Goal: Transaction & Acquisition: Purchase product/service

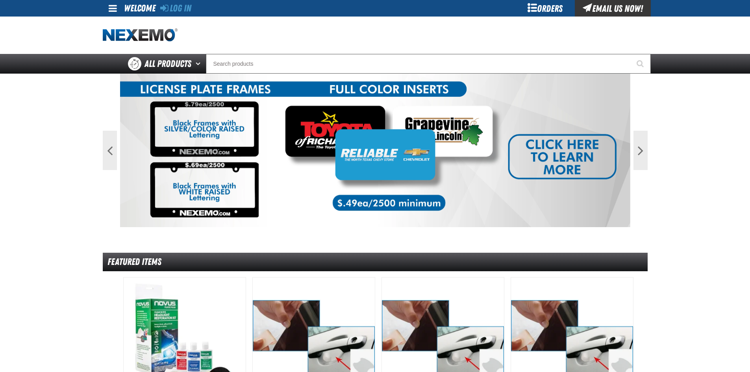
click at [552, 7] on div "Orders" at bounding box center [545, 8] width 59 height 17
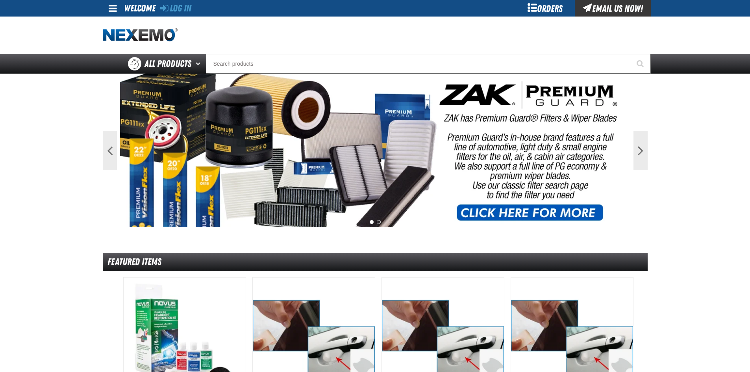
click at [544, 5] on div "Orders" at bounding box center [545, 8] width 59 height 17
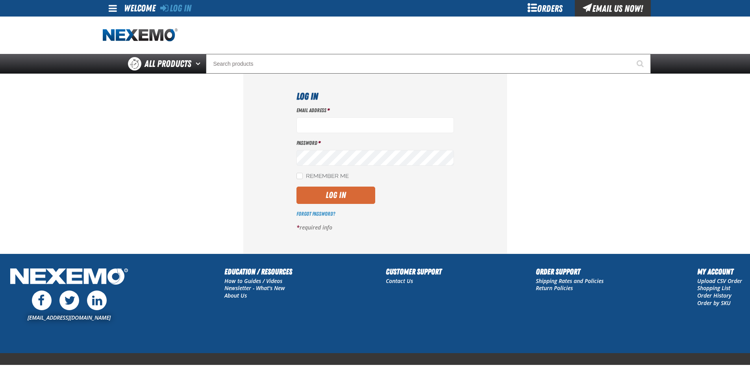
type input "bsmihula@vtaig.com"
click at [333, 190] on button "Log In" at bounding box center [336, 195] width 79 height 17
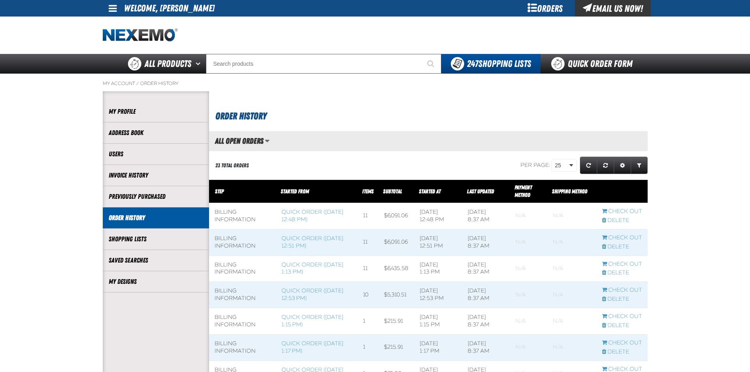
scroll to position [0, 0]
click at [537, 7] on div "Orders" at bounding box center [545, 8] width 59 height 17
click at [600, 63] on link "Quick Order Form" at bounding box center [594, 64] width 107 height 20
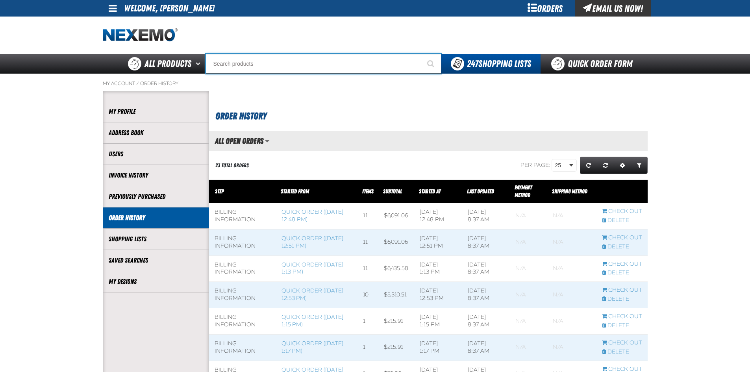
click at [284, 68] on input "Search" at bounding box center [324, 64] width 236 height 20
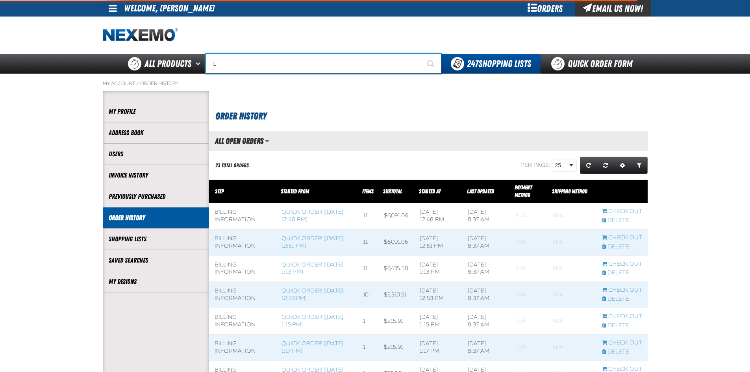
type input "LE"
type input "LEASE"
type input "LEX"
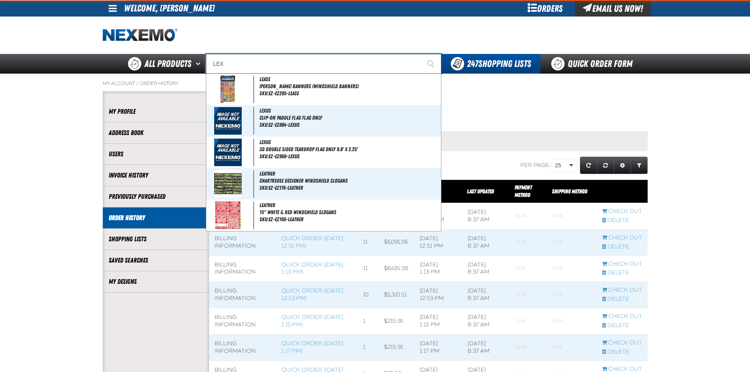
type input "LEXUS"
type input "LEXU"
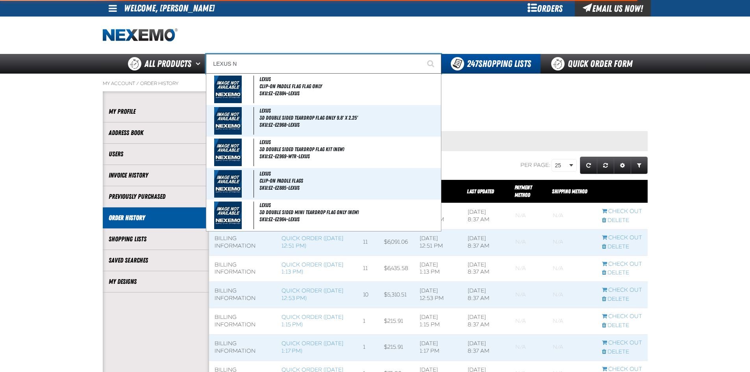
type input "LEXUS NX"
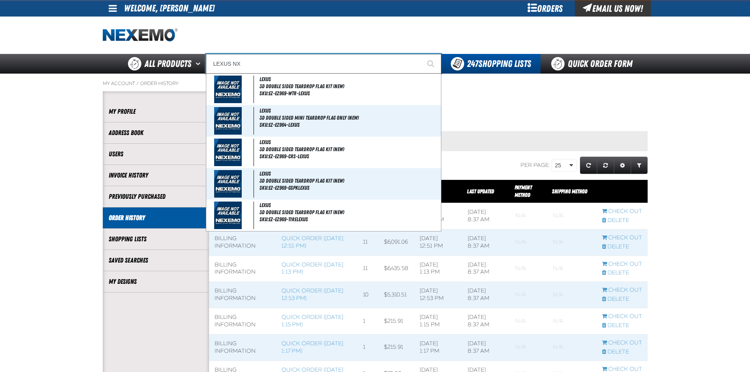
type input "LEXUS NX (Current MY) - Door Edge/Cup Kit Protection Film"
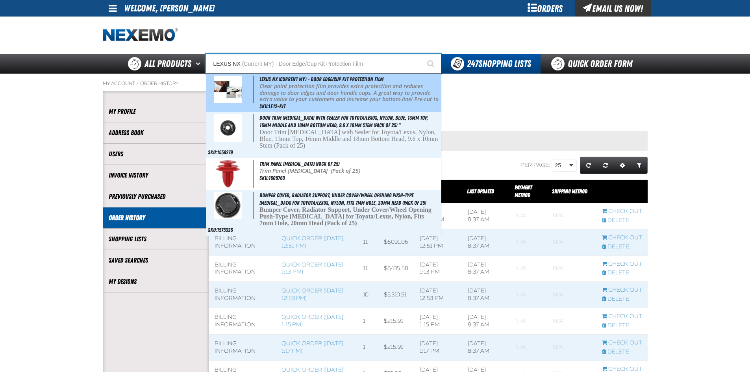
click at [290, 87] on p "Clear paint protection film provides extra protection and reduces damage to doo…" at bounding box center [350, 99] width 180 height 33
type input "Lexus NX (Current MY) - Door Edge/Cup Kit Protection Film"
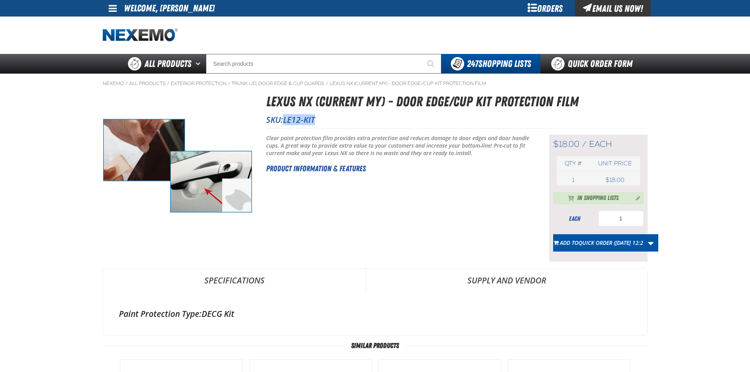
drag, startPoint x: 285, startPoint y: 122, endPoint x: 317, endPoint y: 118, distance: 32.5
click at [317, 118] on p "SKU: LE12-KIT" at bounding box center [457, 119] width 382 height 11
copy span "LE12-KIT"
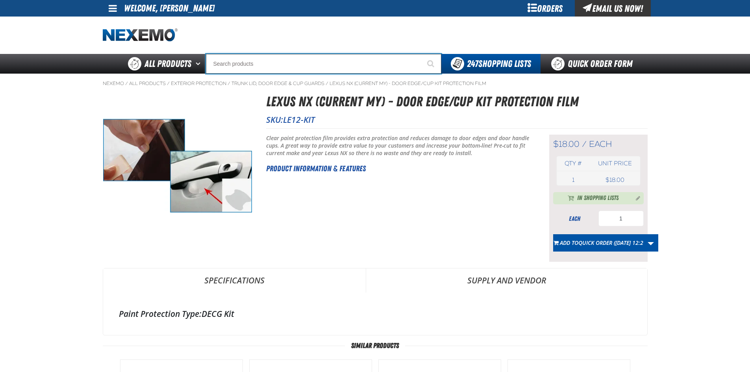
click at [255, 60] on input "Search" at bounding box center [324, 64] width 236 height 20
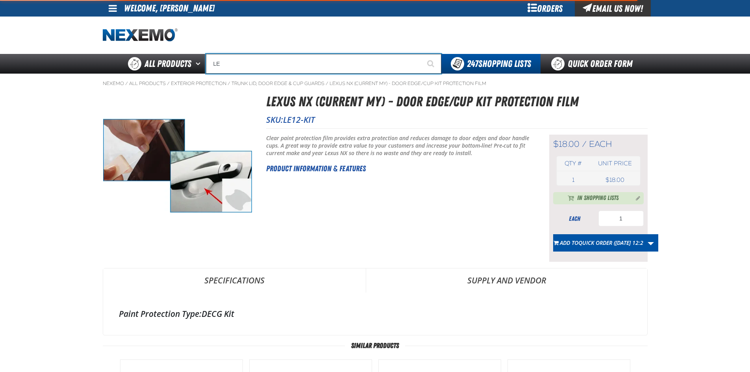
type input "LEX"
type input "LEXUS"
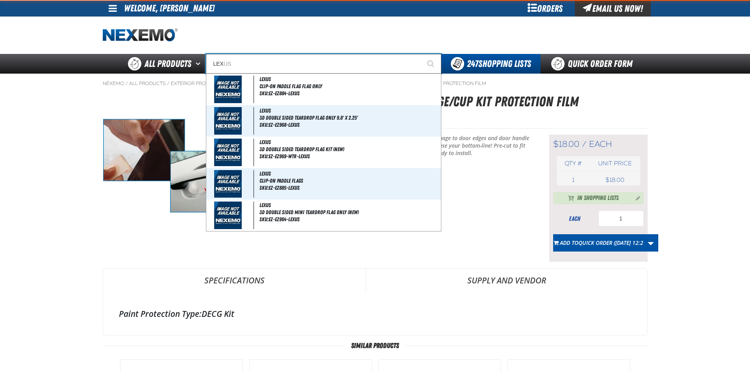
type input "LEXU"
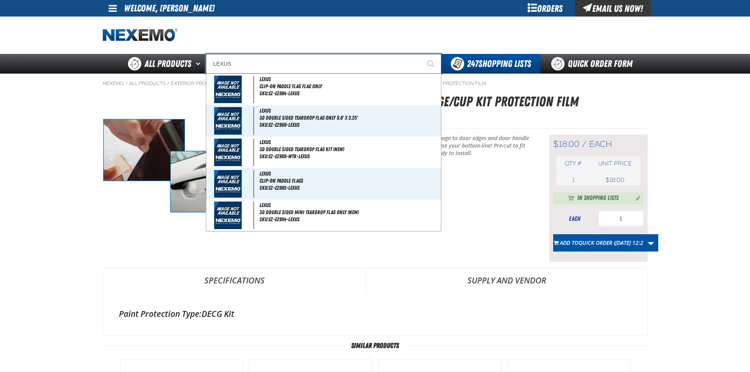
type input "LEXUS R"
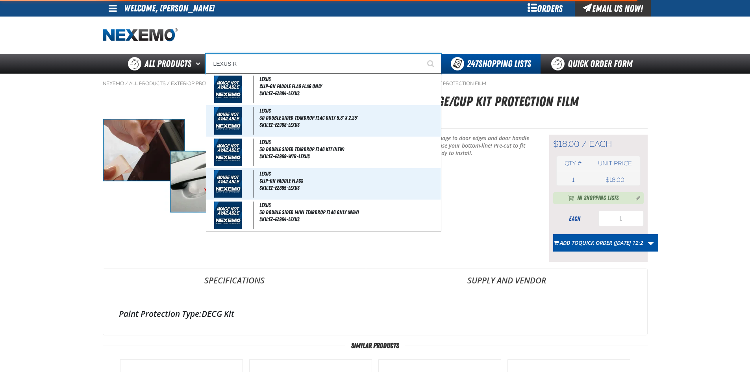
type input "LEXUS RC (Current MY) - Door Edge/Cup Kit Protection Film"
type input "LEXUS RX"
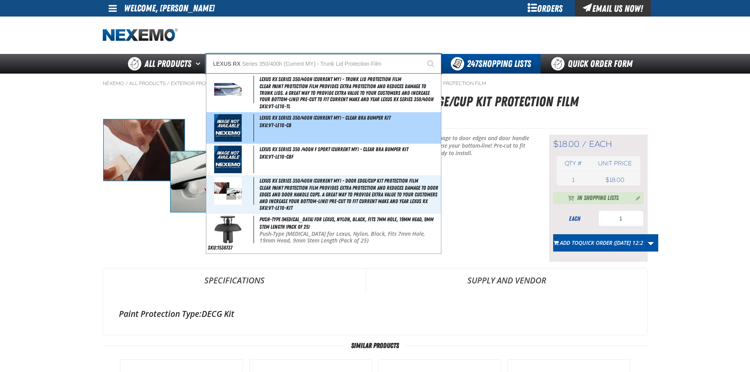
type input "LEXUS RX Series 350/400h (Current MY) - Trunk Lid Protection Film"
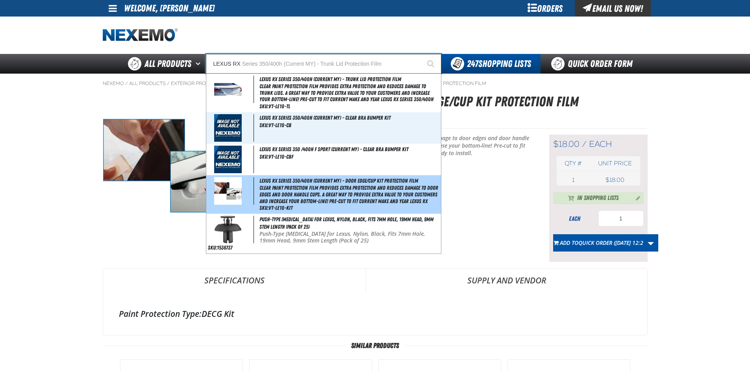
click at [280, 189] on span "Clear paint protection film provides extra protection and reduces damage to doo…" at bounding box center [350, 195] width 180 height 20
type input "Lexus RX Series 350/400h (Current MY) - Door Edge/Cup Kit Protection Film"
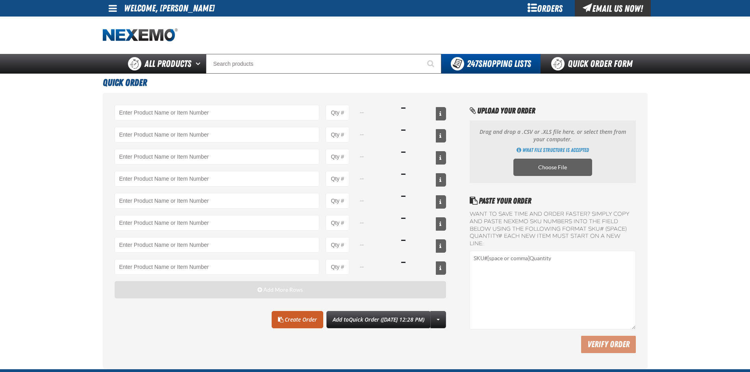
click at [283, 289] on span "Add More Rows" at bounding box center [283, 290] width 39 height 6
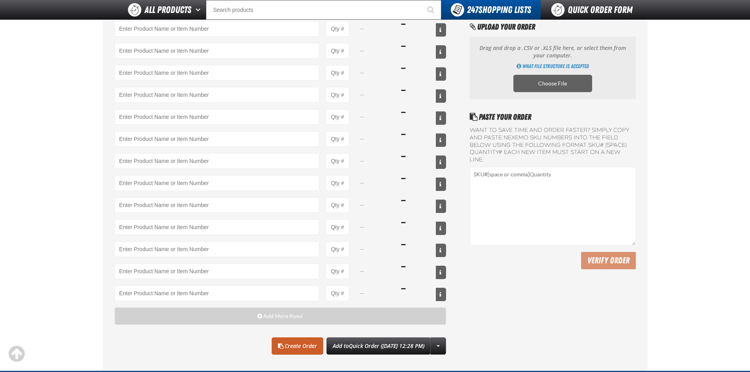
scroll to position [39, 0]
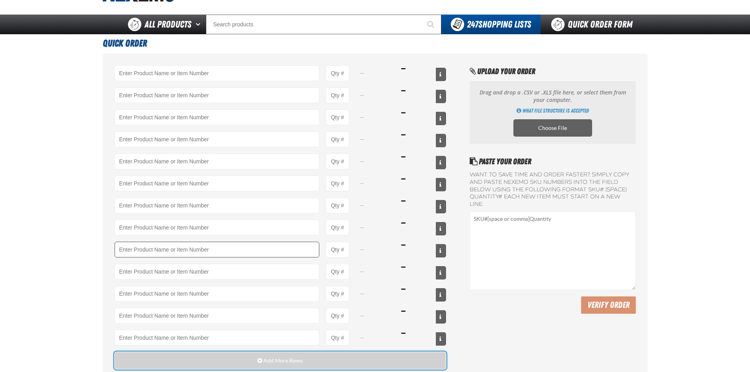
click at [115, 352] on button "Add More Rows" at bounding box center [281, 360] width 332 height 17
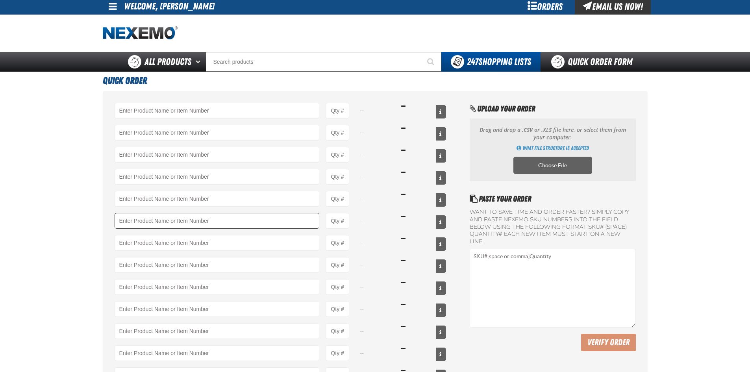
scroll to position [0, 0]
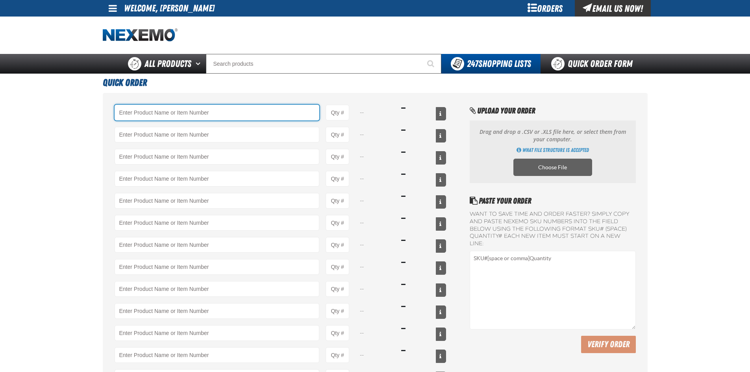
click at [182, 113] on input "Product" at bounding box center [217, 113] width 205 height 16
paste input "LE12-KIT"
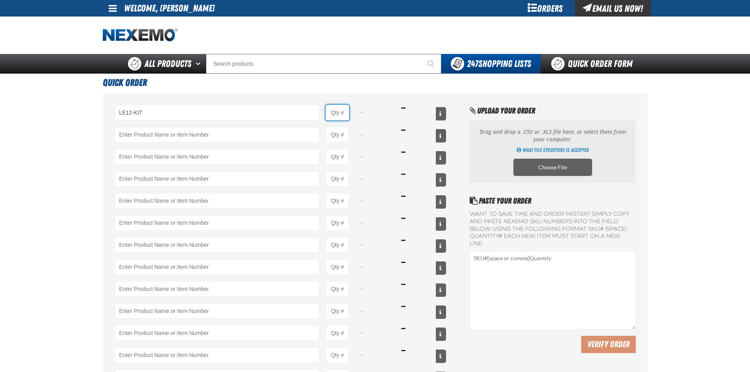
drag, startPoint x: 336, startPoint y: 113, endPoint x: 342, endPoint y: 113, distance: 5.1
click at [337, 113] on input "Product Quantity" at bounding box center [338, 113] width 24 height 16
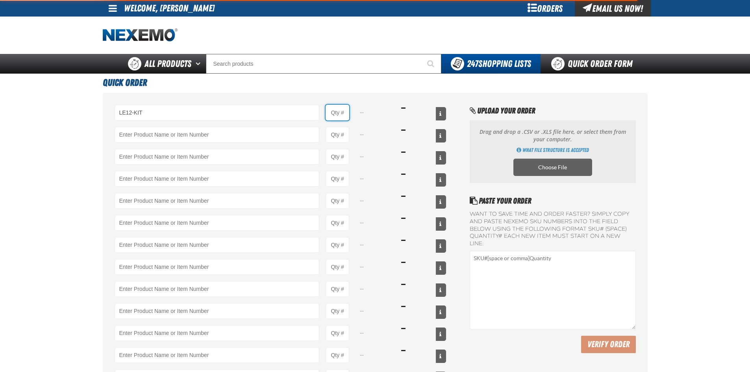
type input "LE12-KIT - Lexus NX (Current MY) - Door Edge/Cup Kit Protection Film"
type input "1"
select select "each"
click at [345, 113] on input "1" at bounding box center [338, 113] width 24 height 16
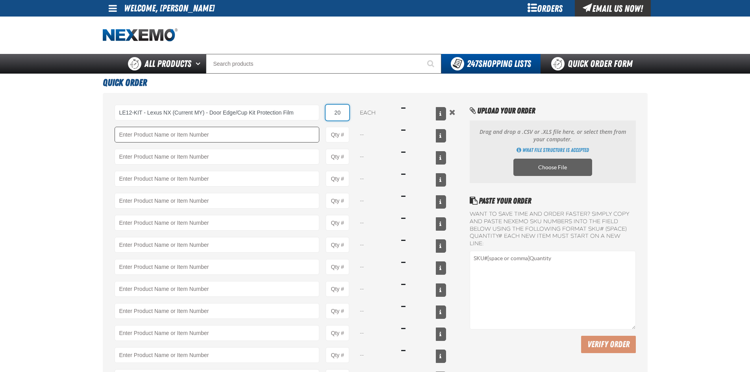
type input "20"
click at [212, 135] on input "Product" at bounding box center [217, 135] width 205 height 16
paste input "VT-LE10-KIT"
click at [341, 136] on input "Product Quantity" at bounding box center [338, 135] width 24 height 16
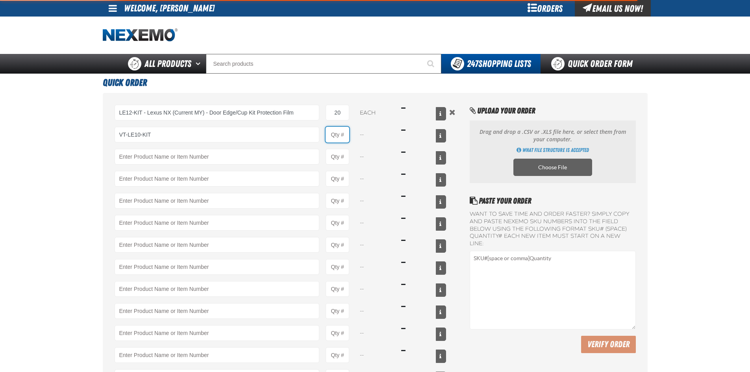
type input "VT-LE10-KIT - Lexus RX Series 350/400h (Current MY) - Door Edge/Cup Kit Protect…"
type input "1"
select select "each"
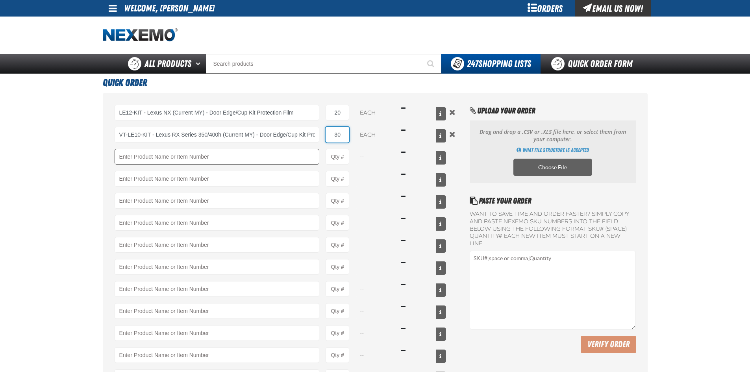
type input "30"
click at [240, 149] on input "Product" at bounding box center [217, 157] width 205 height 16
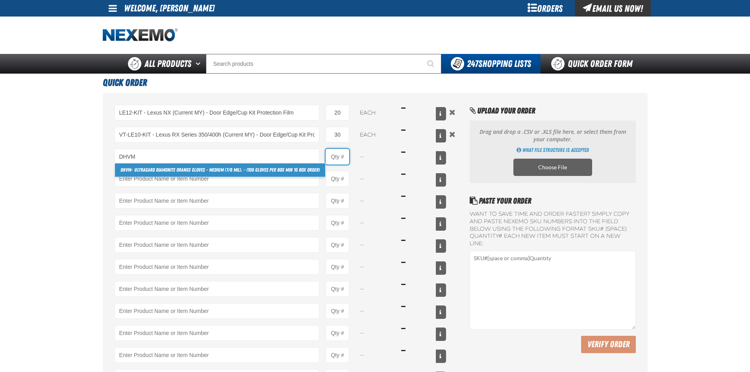
click at [344, 157] on input "Product Quantity" at bounding box center [338, 157] width 24 height 16
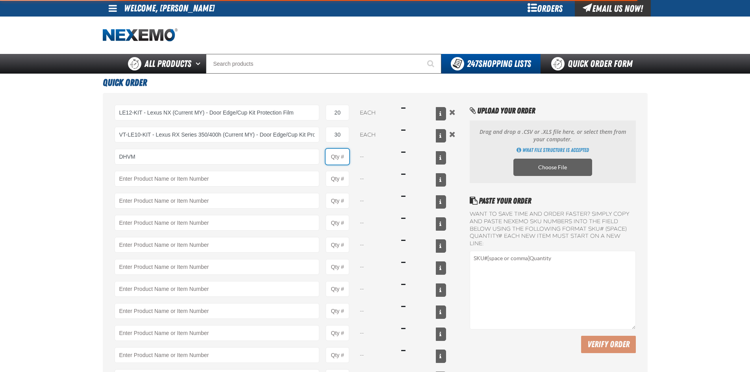
type input "DHVM - Ultragard Diamonite Orange Gloves - Medium (7/8 mil). - (100 gloves per …"
type input "1"
select select "box"
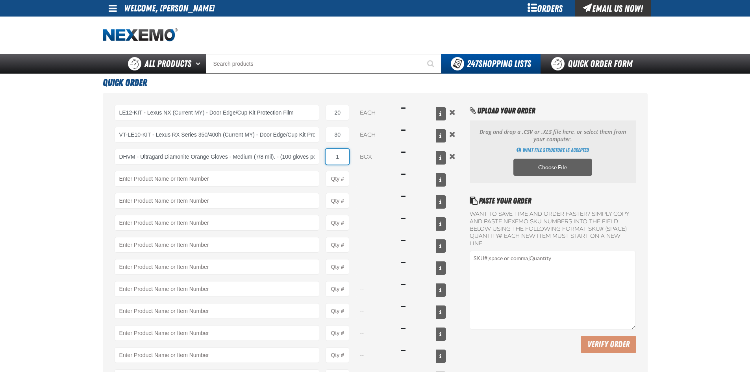
click at [346, 157] on input "1" at bounding box center [338, 157] width 24 height 16
type input "10"
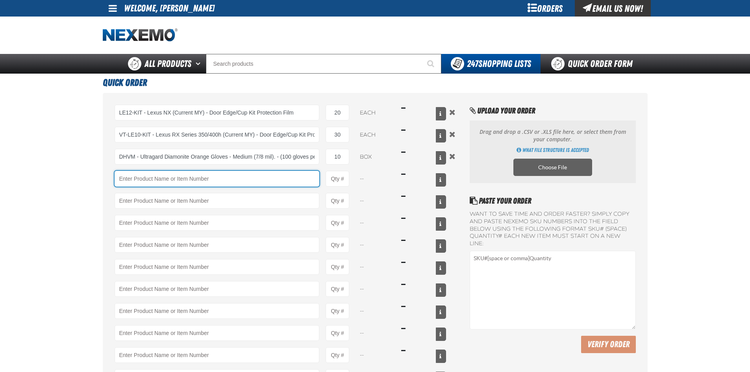
click at [200, 173] on input "Product" at bounding box center [217, 179] width 205 height 16
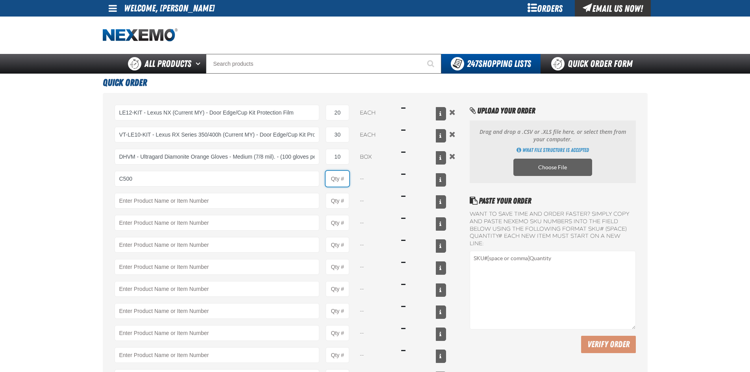
click at [341, 181] on input "Product Quantity" at bounding box center [338, 179] width 24 height 16
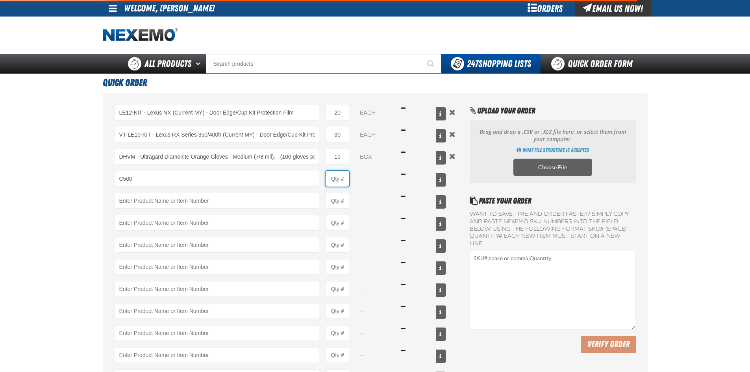
type input "C500 - Synthetic Engine Oil Booster - ZAK Products"
type input "1"
select select "bottle"
click at [345, 179] on input "1" at bounding box center [338, 179] width 24 height 16
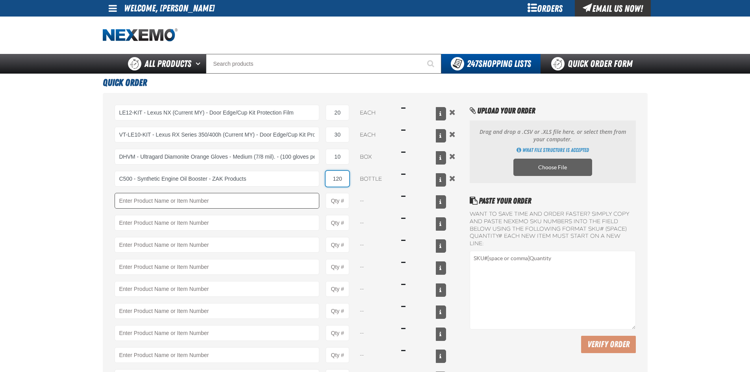
type input "120"
click at [248, 201] on input "Product" at bounding box center [217, 201] width 205 height 16
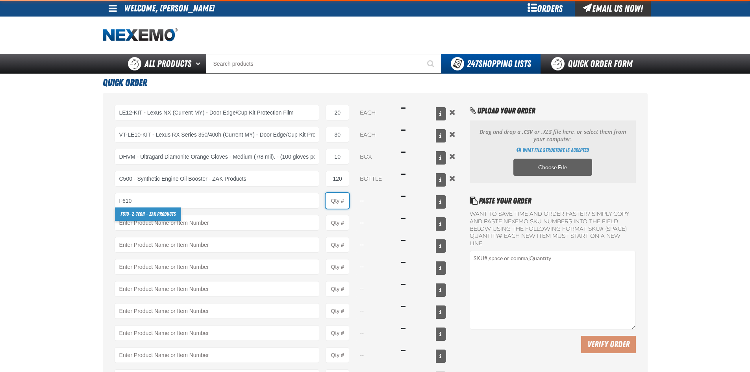
click at [342, 201] on input "Product Quantity" at bounding box center [338, 201] width 24 height 16
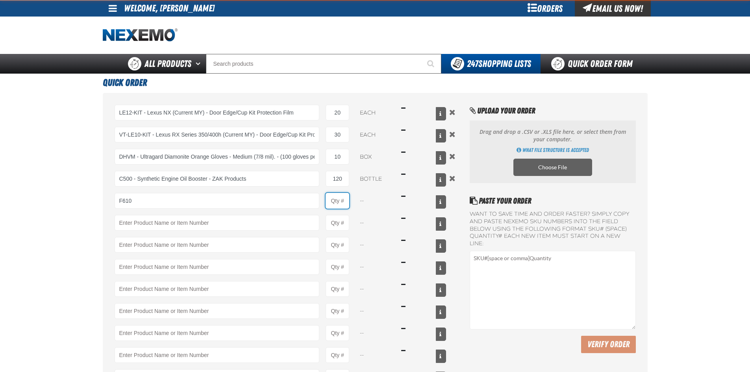
type input "F610 - Z-Tech - ZAK Products"
type input "1"
select select "bottle"
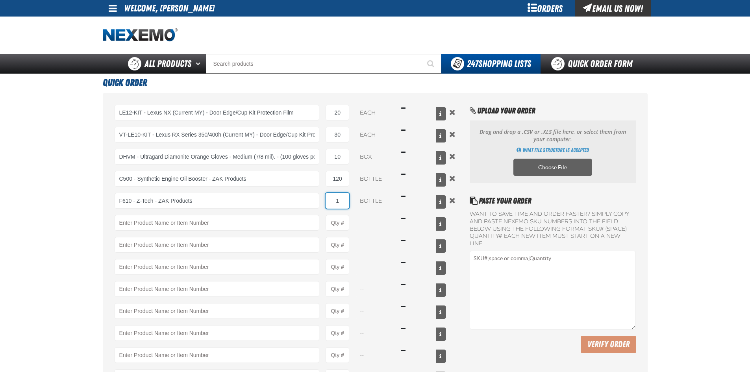
click at [346, 201] on input "1" at bounding box center [338, 201] width 24 height 16
type input "24"
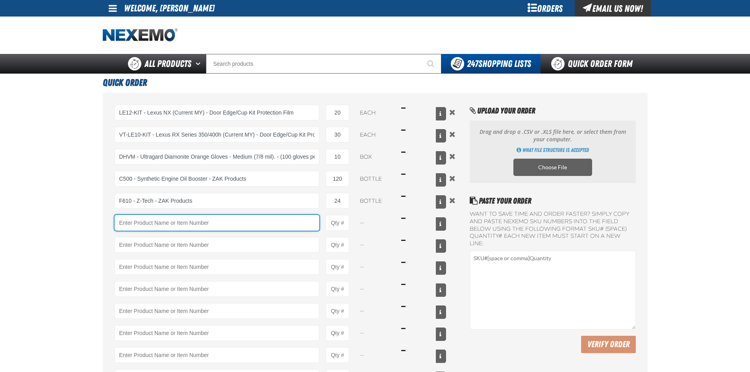
click at [292, 225] on input "Product" at bounding box center [217, 223] width 205 height 16
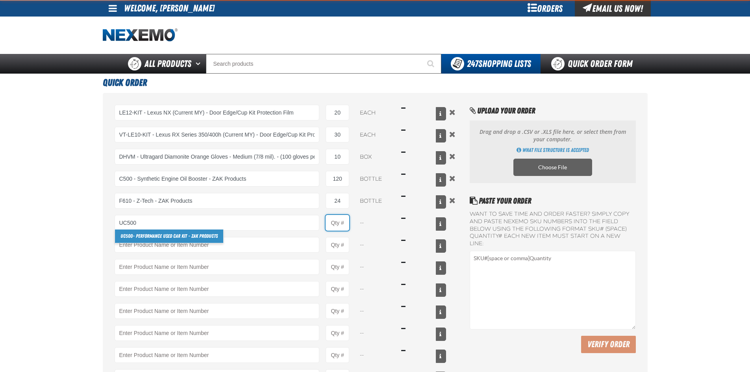
click at [345, 225] on input "Product Quantity" at bounding box center [338, 223] width 24 height 16
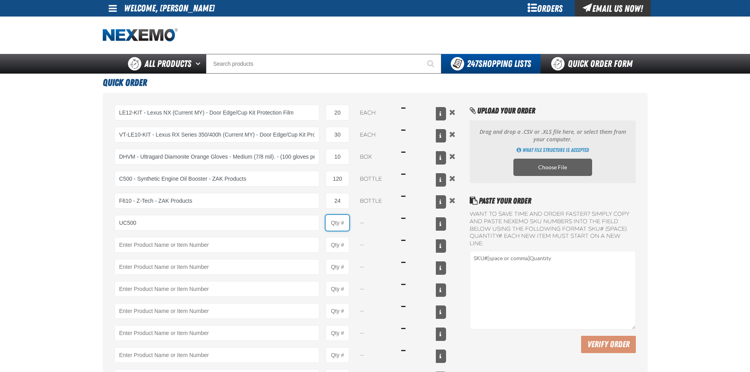
type input "UC500 - Performance Used Car Kit - ZAK Products"
type input "1"
click at [347, 223] on input "1" at bounding box center [338, 223] width 24 height 16
select select "kit"
type input "24"
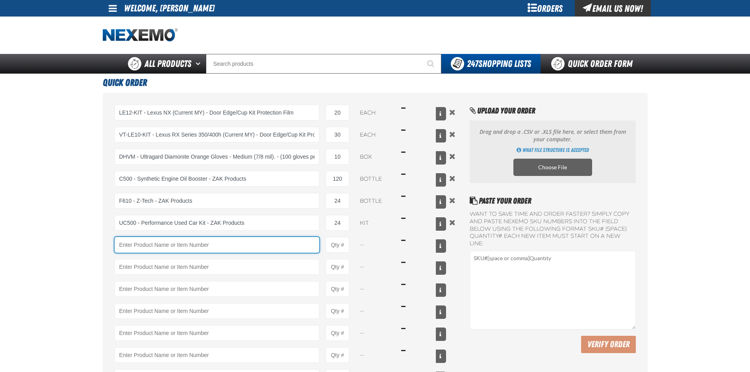
click at [141, 247] on input "Product" at bounding box center [217, 245] width 205 height 16
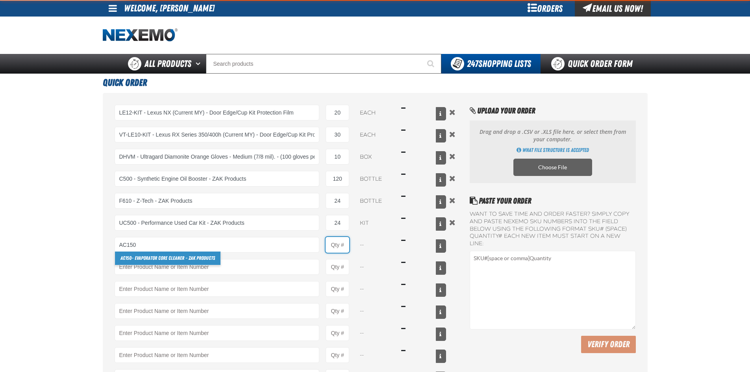
click at [341, 245] on input "Product Quantity" at bounding box center [338, 245] width 24 height 16
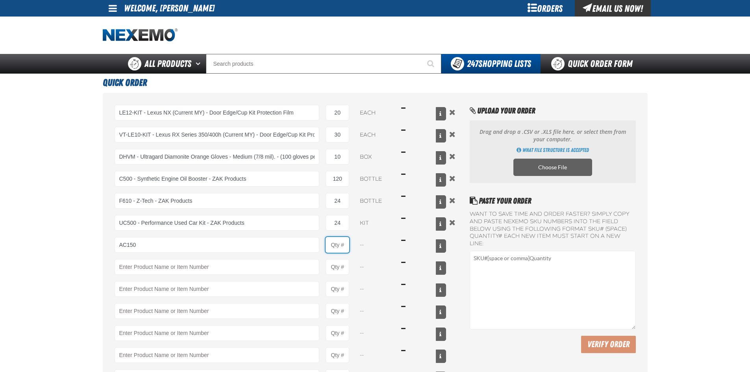
type input "AC150 - Evaporator Core Cleaner - ZAK Products"
type input "1"
select select "can"
click at [347, 244] on input "1" at bounding box center [338, 245] width 24 height 16
type input "36"
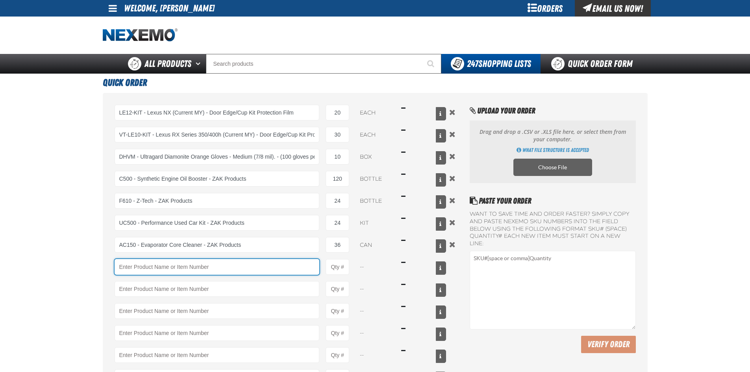
click at [247, 266] on input "Product" at bounding box center [217, 267] width 205 height 16
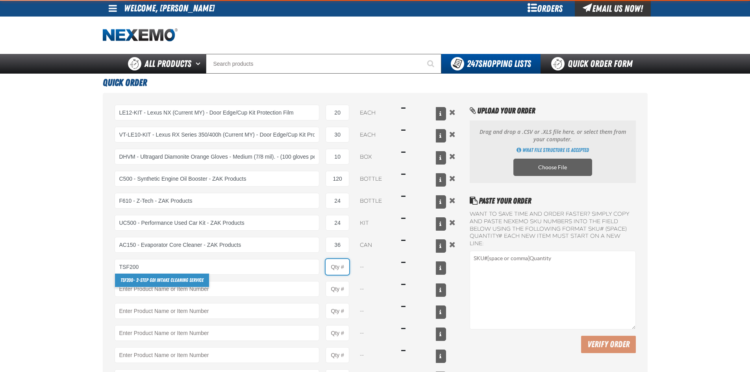
click at [339, 266] on input "Product Quantity" at bounding box center [338, 267] width 24 height 16
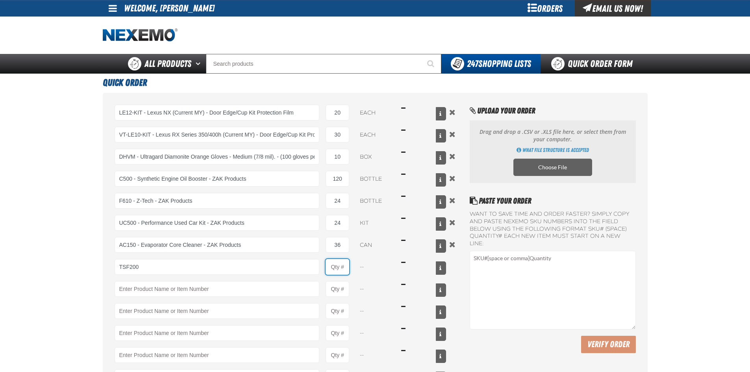
type input "TSF200 - 2-Step GDI Intake Cleaning Service"
type input "1"
select select "kit"
click at [347, 266] on input "1" at bounding box center [338, 267] width 24 height 16
type input "6"
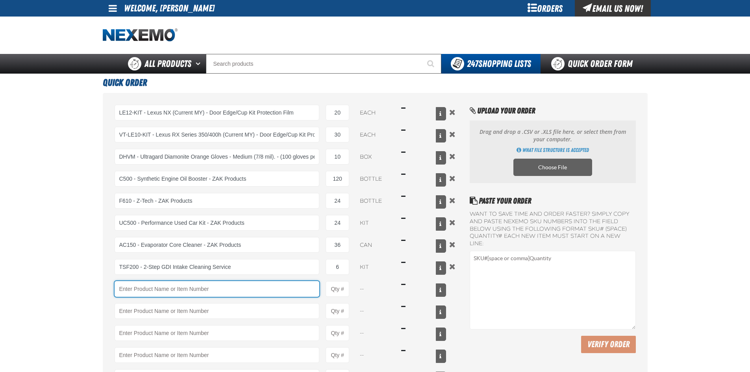
click at [259, 290] on input "Product" at bounding box center [217, 289] width 205 height 16
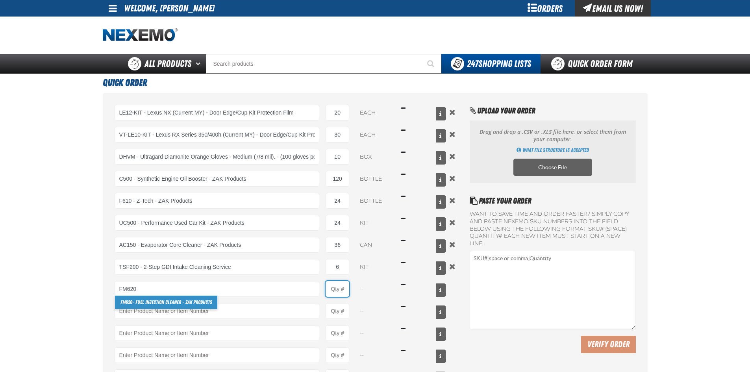
click at [341, 288] on input "Product Quantity" at bounding box center [338, 289] width 24 height 16
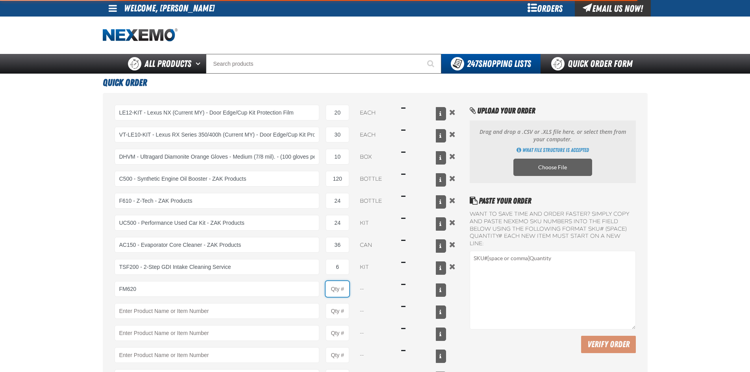
type input "FM620 - Fuel Injection Cleaner - ZAK Products"
type input "1"
select select "bottle"
click at [347, 290] on input "1" at bounding box center [338, 289] width 24 height 16
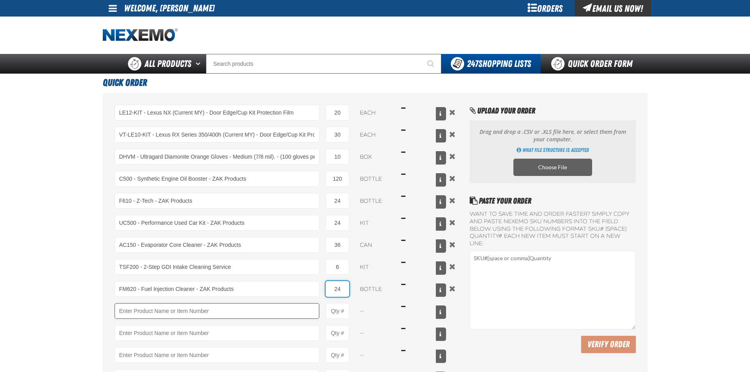
type input "24"
click at [259, 317] on input "Product" at bounding box center [217, 311] width 205 height 16
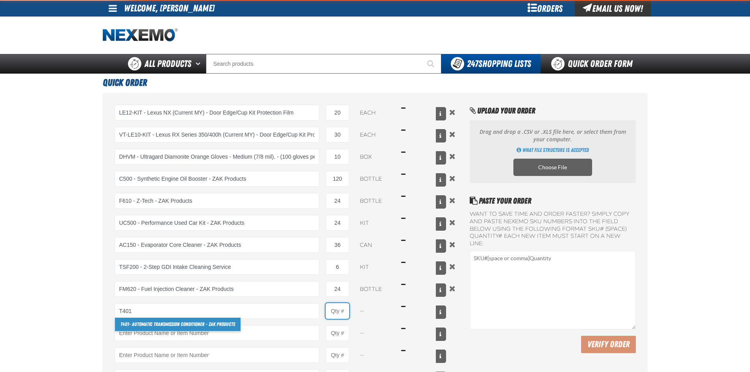
click at [341, 312] on input "Product Quantity" at bounding box center [338, 311] width 24 height 16
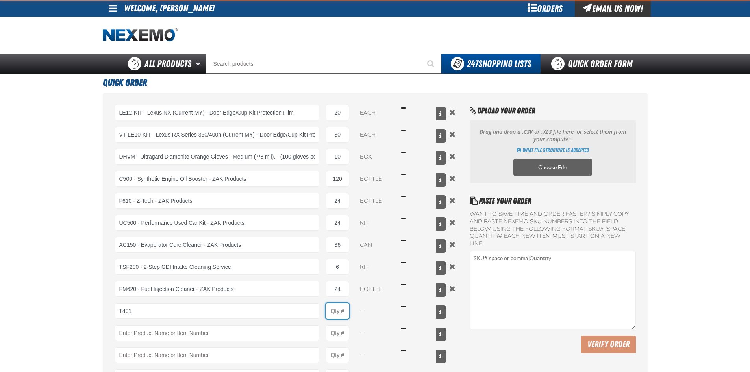
type input "T401 - Automatic Transmission Conditioner - ZAK Products"
type input "1"
select select "bottle"
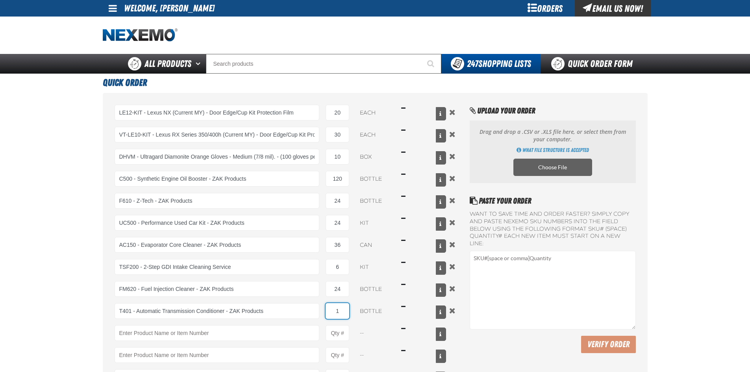
click at [346, 311] on input "1" at bounding box center [338, 311] width 24 height 16
type input "24"
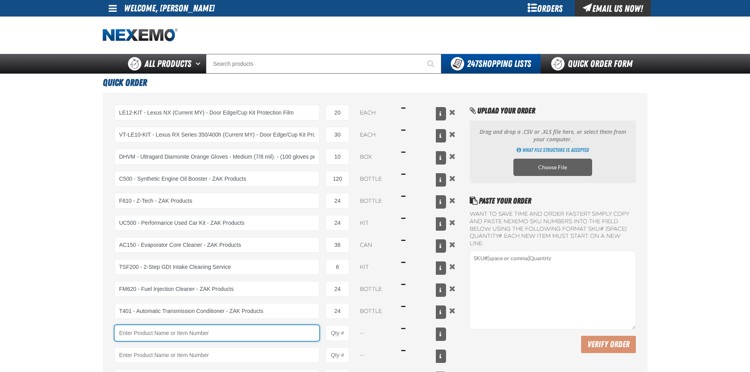
click at [256, 332] on input "Product" at bounding box center [217, 333] width 205 height 16
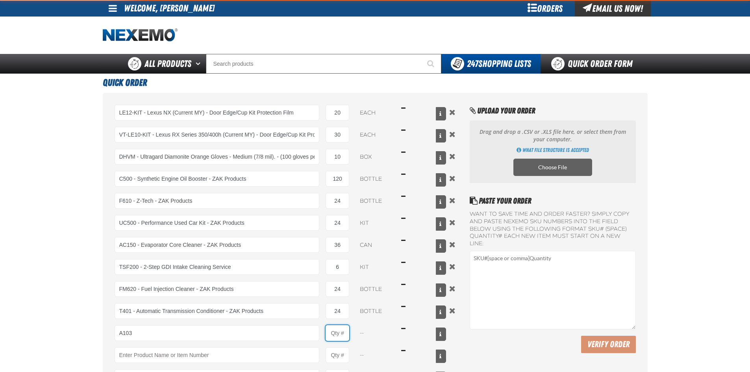
click at [345, 333] on input "Product Quantity" at bounding box center [338, 333] width 24 height 16
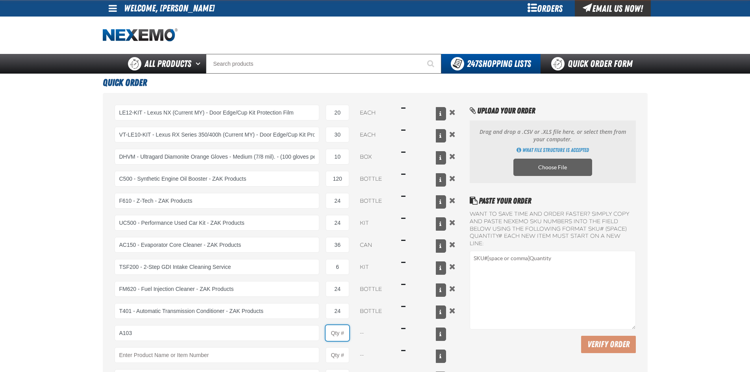
type input "A103 - Throttle Body and Intake Cleaner - ZAK Products"
type input "1"
select select "can"
click at [347, 333] on input "1" at bounding box center [338, 333] width 24 height 16
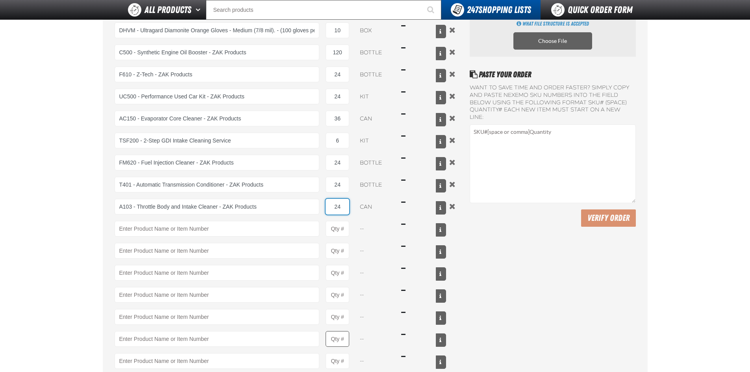
scroll to position [118, 0]
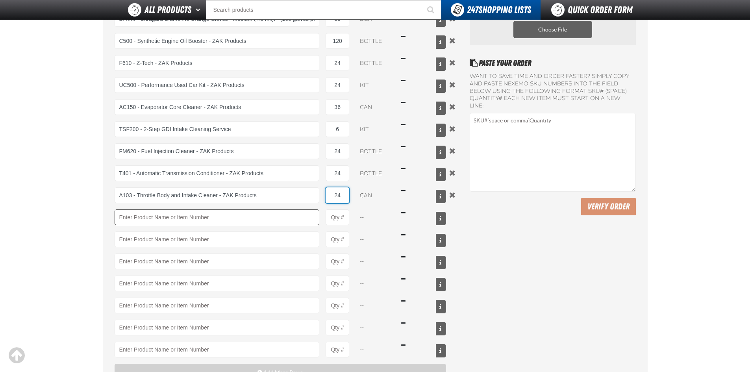
type input "24"
click at [183, 216] on input "Product" at bounding box center [217, 218] width 205 height 16
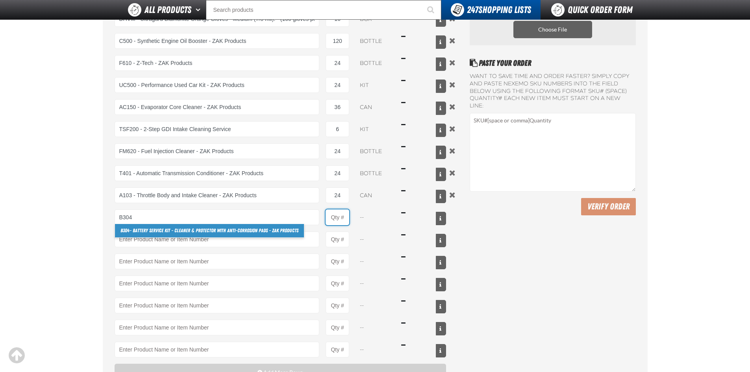
click at [339, 217] on input "Product Quantity" at bounding box center [338, 218] width 24 height 16
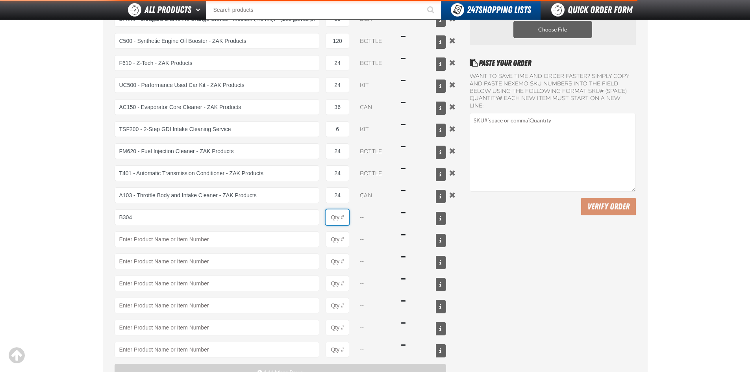
type input "B304 - Battery Service Kit - Cleaner &amp; Protector with Anti-Corrosion Pads -…"
type input "1"
click at [343, 217] on input "1" at bounding box center [338, 218] width 24 height 16
select select "kit"
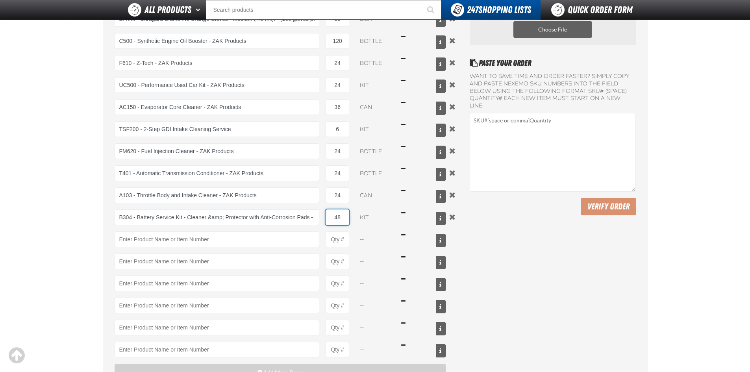
type input "48"
click at [51, 274] on main "Quick Order LE12-KIT - Lexus NX (Current MY) - Door Edge/Cup Kit Protection Fil…" at bounding box center [375, 181] width 750 height 491
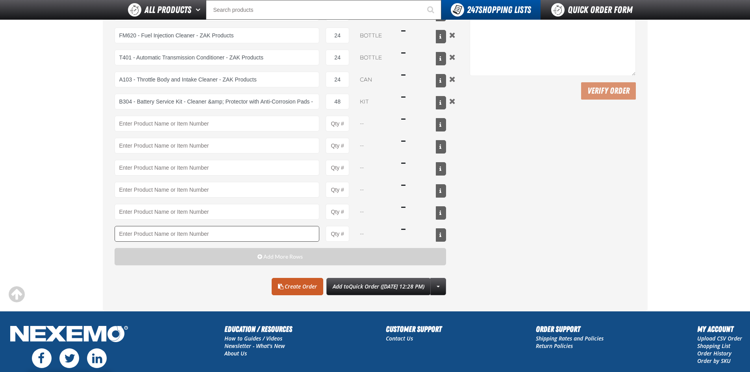
scroll to position [236, 0]
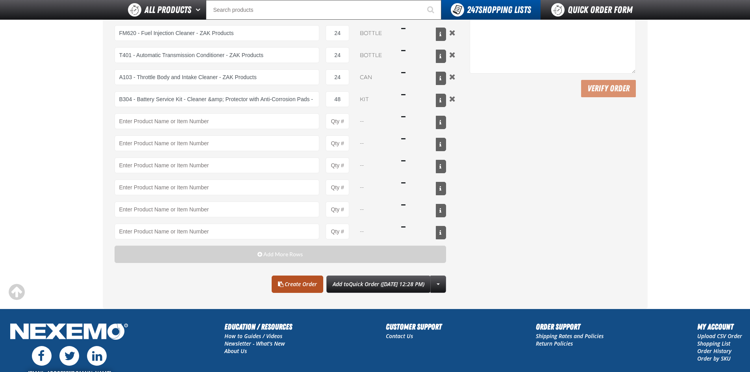
click at [282, 285] on link "Create Order" at bounding box center [298, 284] width 52 height 17
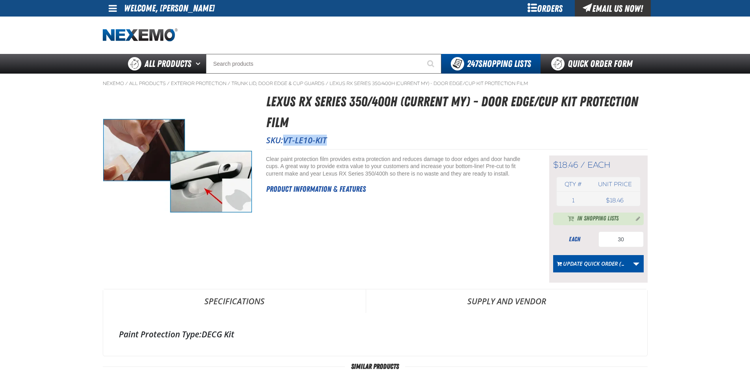
drag, startPoint x: 285, startPoint y: 141, endPoint x: 321, endPoint y: 138, distance: 36.0
click at [327, 138] on span "VT-LE10-KIT" at bounding box center [305, 140] width 44 height 11
copy span "VT-LE10-KIT"
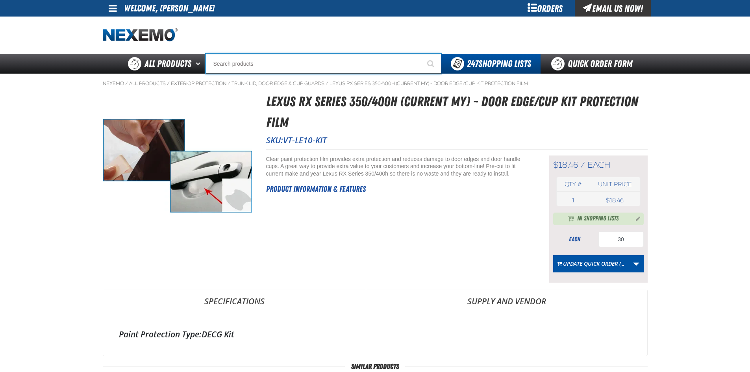
click at [251, 65] on input "Search" at bounding box center [324, 64] width 236 height 20
type input "D"
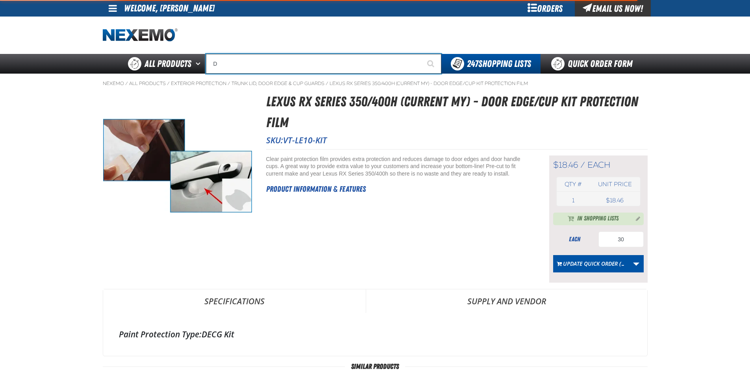
type input "D Alkaline Battery 1.5 Volt (ph)"
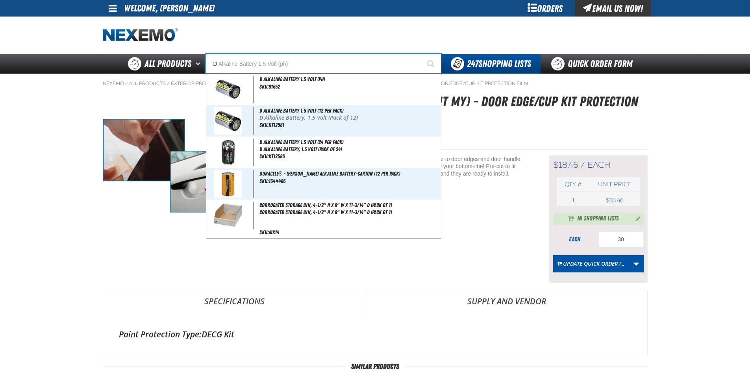
type input "DH"
type input "DHC Deluxe Battery Tester"
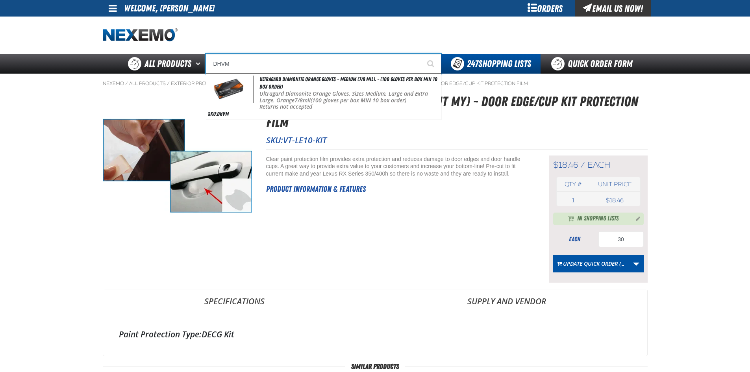
click at [422, 54] on button "Start Searching" at bounding box center [432, 64] width 20 height 20
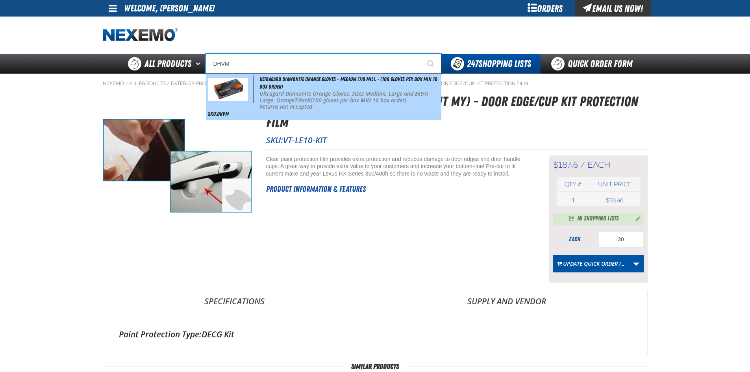
click at [281, 83] on div "Ultragard Diamonite Orange Gloves - Medium (7/8 mil). - (100 gloves per box MIN…" at bounding box center [323, 97] width 235 height 46
type input "Ultragard Diamonite Orange Gloves - Medium (7/8 mil). - (100 gloves per box MIN…"
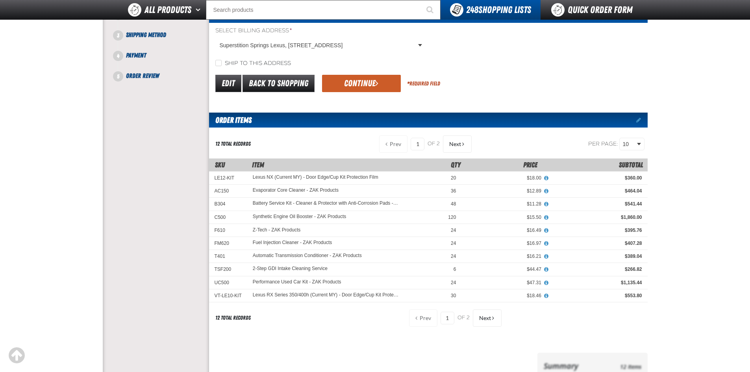
scroll to position [79, 0]
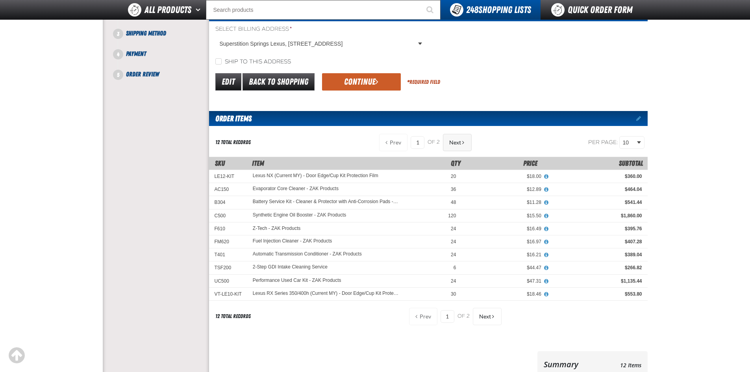
click at [457, 145] on span "Next" at bounding box center [456, 142] width 12 height 6
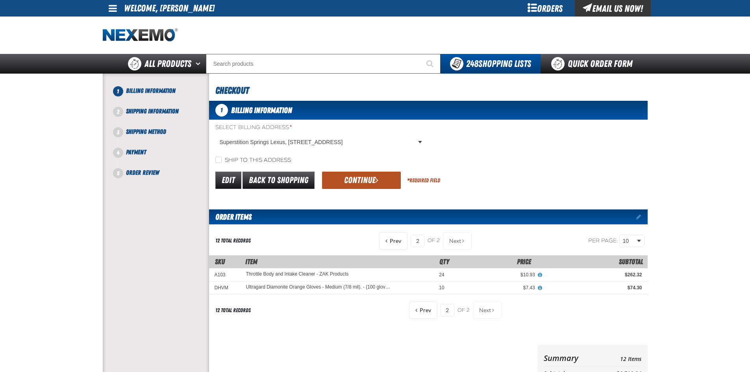
click at [354, 176] on button "Continue" at bounding box center [361, 180] width 79 height 17
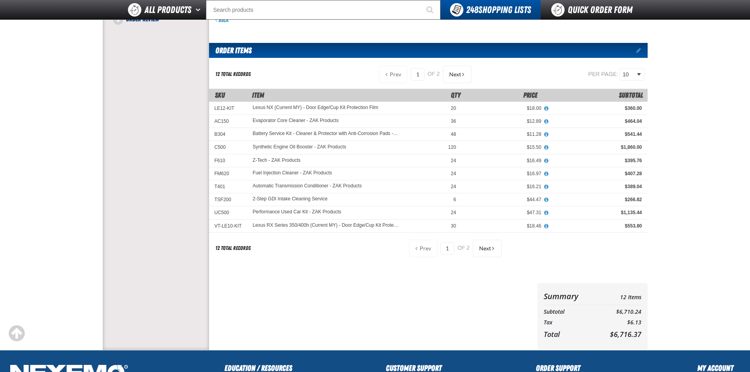
scroll to position [118, 0]
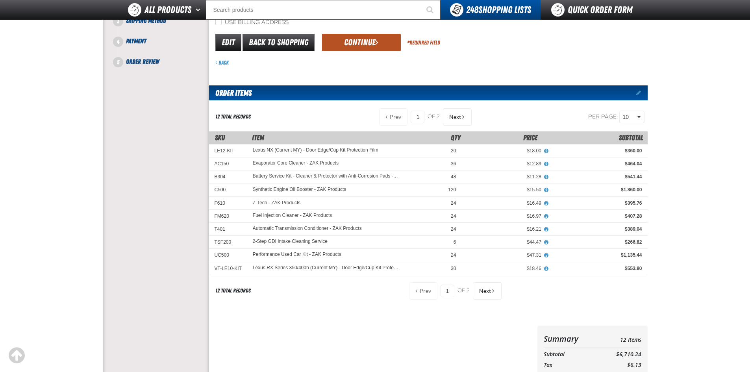
click at [364, 37] on button "Continue" at bounding box center [361, 42] width 79 height 17
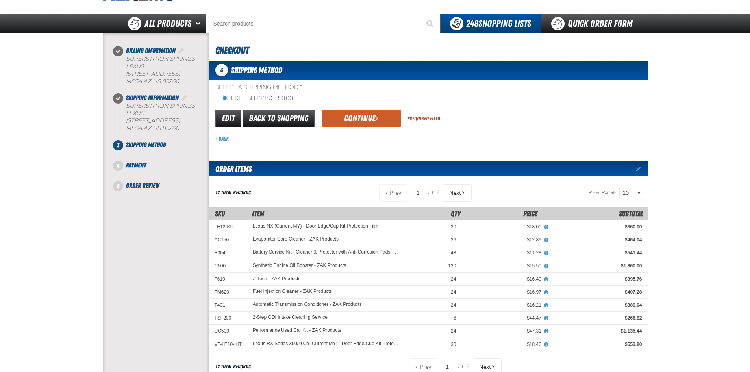
scroll to position [39, 0]
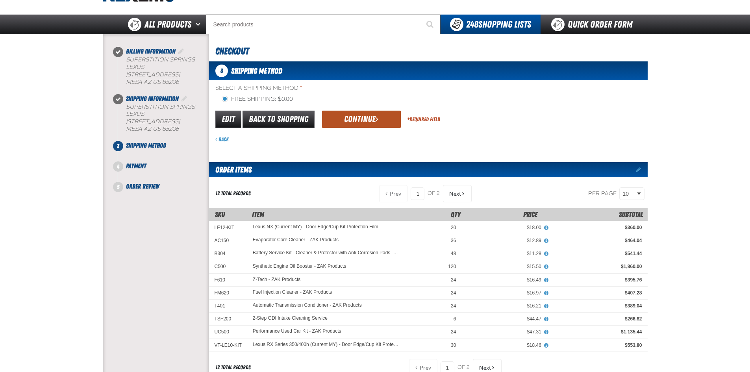
click at [359, 117] on button "Continue" at bounding box center [361, 119] width 79 height 17
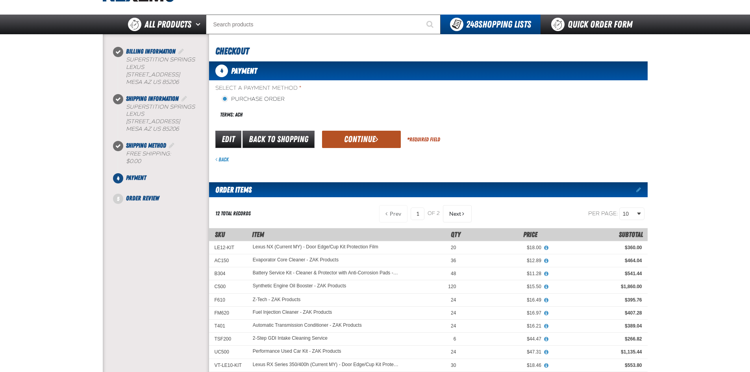
click at [355, 136] on button "Continue" at bounding box center [361, 139] width 79 height 17
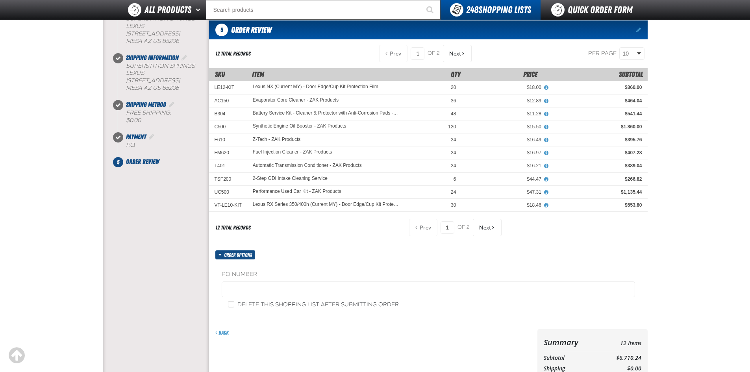
scroll to position [79, 0]
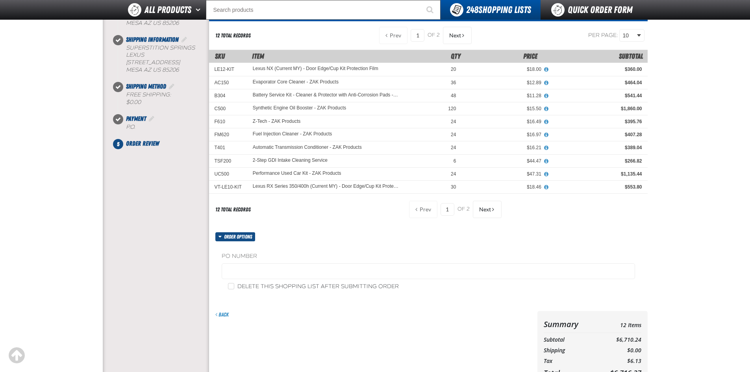
click at [250, 259] on label "PO Number" at bounding box center [429, 256] width 414 height 7
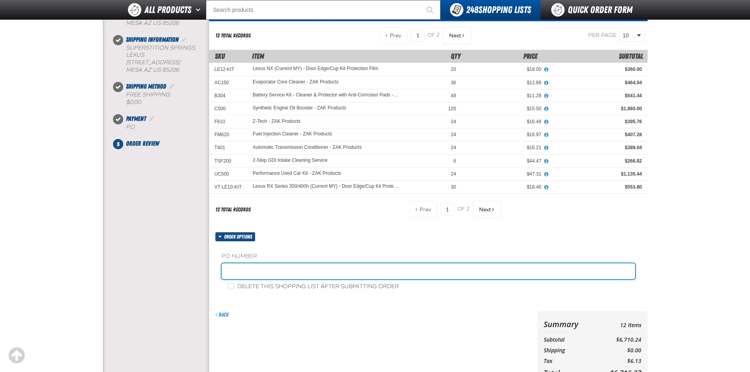
click at [243, 273] on input "text" at bounding box center [429, 272] width 414 height 16
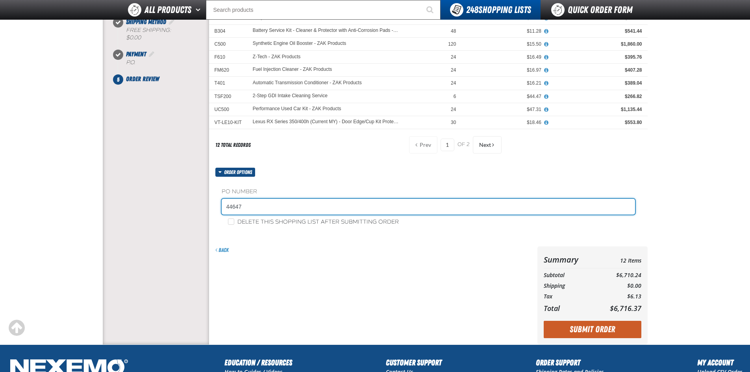
scroll to position [158, 0]
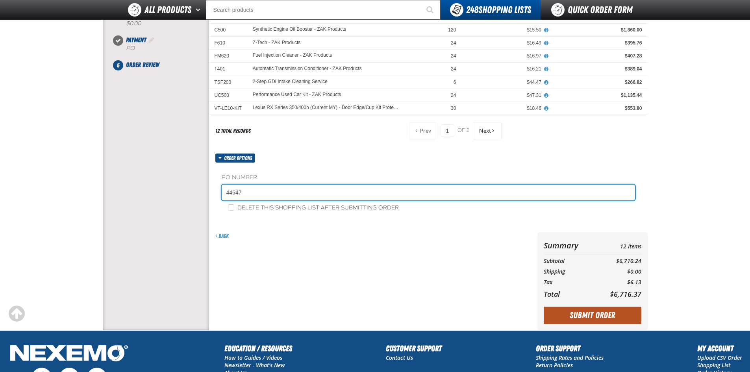
type input "44647"
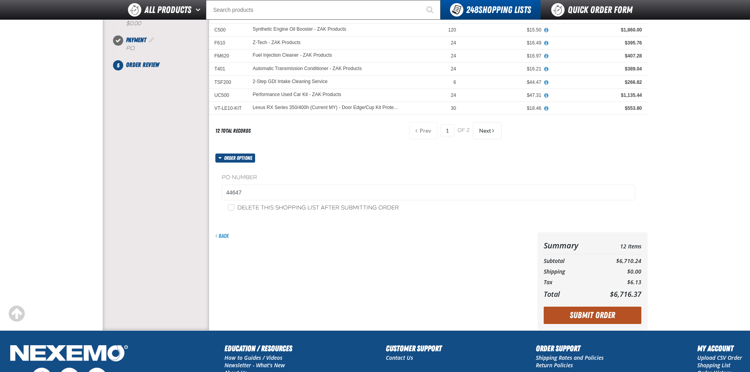
click at [569, 312] on button "Submit Order" at bounding box center [593, 315] width 98 height 17
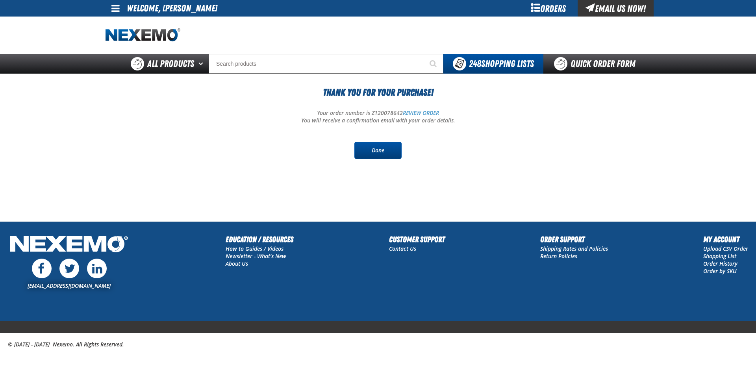
click at [384, 148] on link "Done" at bounding box center [378, 150] width 47 height 17
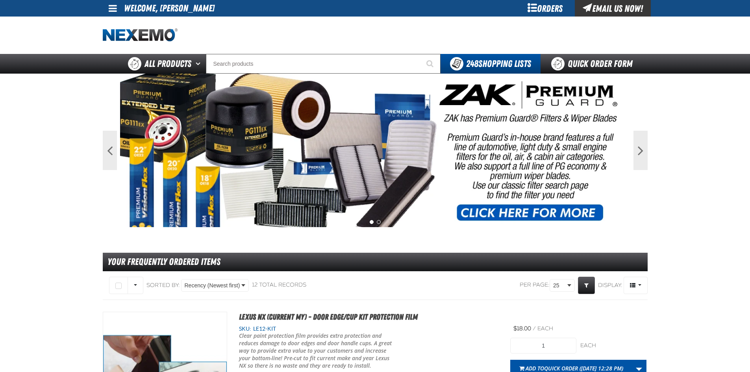
click at [546, 6] on div "Orders" at bounding box center [545, 8] width 59 height 17
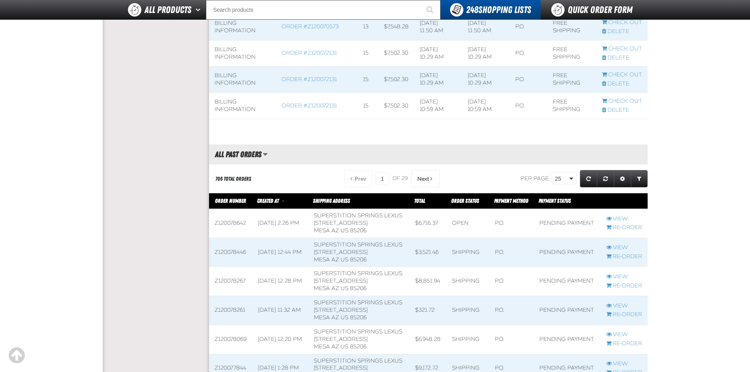
scroll to position [670, 0]
